Goal: Register for event/course

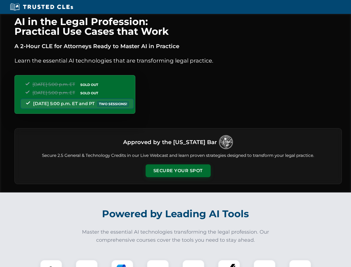
click at [178, 171] on button "Secure Your Spot" at bounding box center [178, 170] width 65 height 13
click at [51, 264] on img at bounding box center [51, 271] width 16 height 16
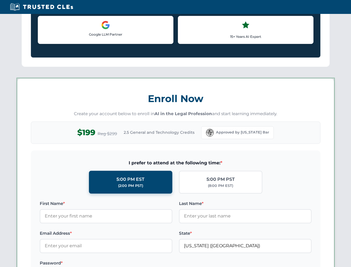
click at [122, 264] on label "Password *" at bounding box center [106, 263] width 133 height 7
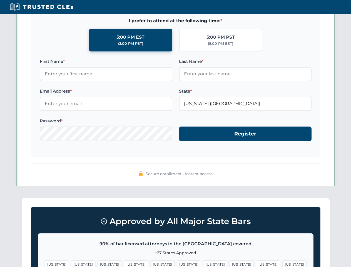
click at [256, 264] on span "[US_STATE]" at bounding box center [268, 264] width 24 height 8
